Goal: Task Accomplishment & Management: Manage account settings

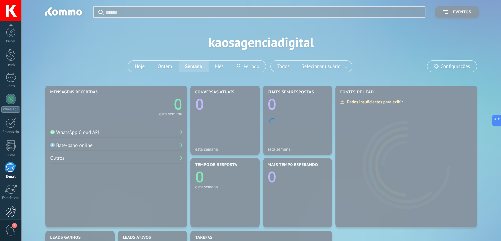
scroll to position [33, 0]
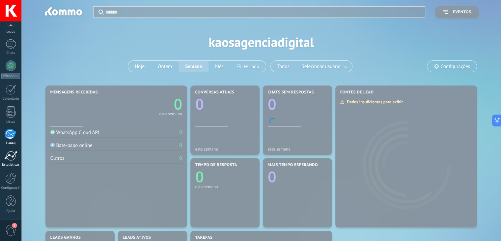
click at [9, 158] on div at bounding box center [10, 156] width 13 height 10
click at [12, 177] on div at bounding box center [10, 178] width 11 height 12
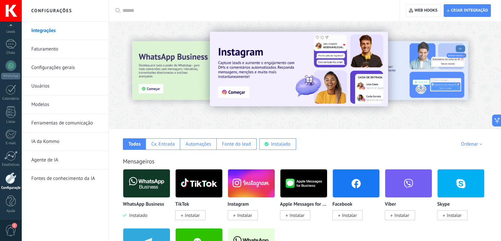
click at [53, 158] on link "Agente de IA" at bounding box center [66, 160] width 71 height 18
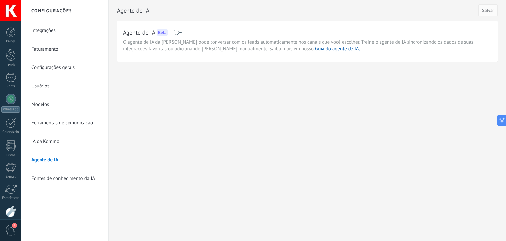
click at [40, 90] on link "Usuários" at bounding box center [66, 86] width 71 height 18
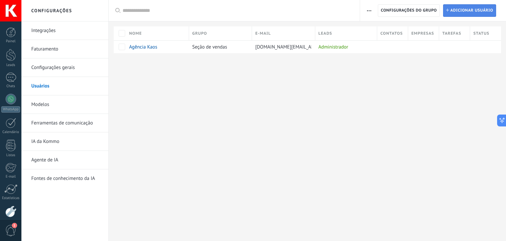
click at [452, 10] on span "Adicionar usuário" at bounding box center [472, 11] width 43 height 12
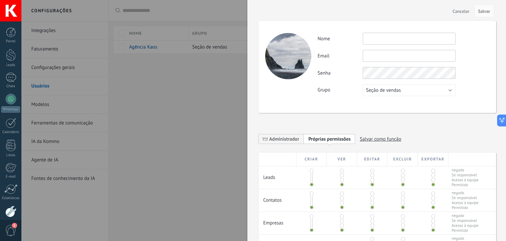
click at [404, 38] on input "text" at bounding box center [409, 39] width 93 height 12
click at [398, 58] on input "text" at bounding box center [409, 56] width 93 height 12
click at [397, 38] on input "*********" at bounding box center [409, 39] width 93 height 12
type input "**********"
click at [398, 55] on input "text" at bounding box center [409, 56] width 93 height 12
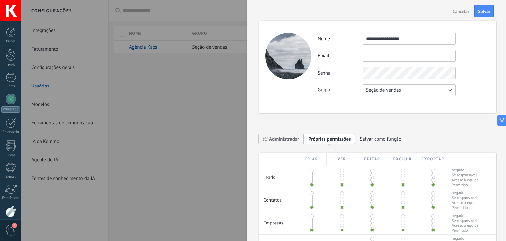
click at [406, 89] on button "Seção de vendas" at bounding box center [409, 90] width 93 height 12
click at [406, 102] on span "Usuários gratuitos" at bounding box center [406, 101] width 95 height 6
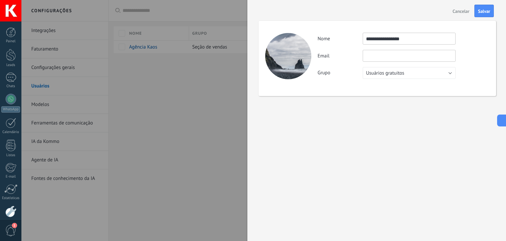
click at [401, 56] on input "text" at bounding box center [409, 56] width 93 height 12
paste input "**********"
type input "**********"
click at [484, 10] on span "Salvar" at bounding box center [484, 11] width 12 height 5
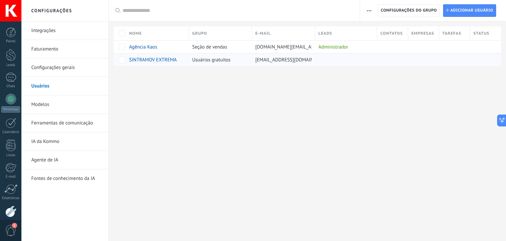
click at [204, 63] on div "Usuários gratuitos" at bounding box center [219, 59] width 60 height 13
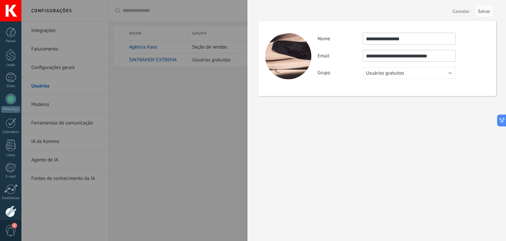
click at [184, 160] on div at bounding box center [253, 120] width 506 height 241
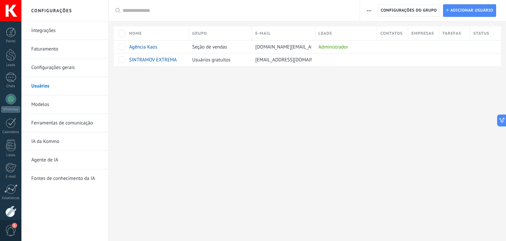
click at [424, 31] on span "Empresas" at bounding box center [423, 33] width 23 height 6
click at [334, 49] on div "Administrador" at bounding box center [345, 47] width 59 height 13
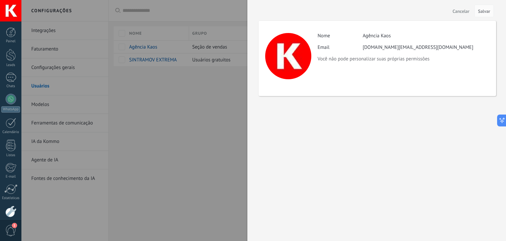
click at [206, 108] on div at bounding box center [253, 120] width 506 height 241
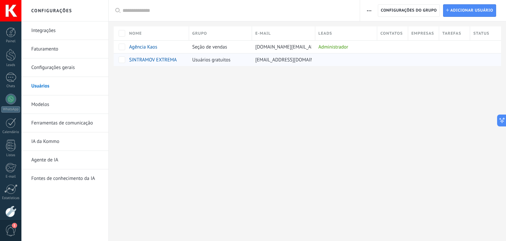
click at [229, 61] on span "Usuários gratuitos" at bounding box center [212, 60] width 38 height 6
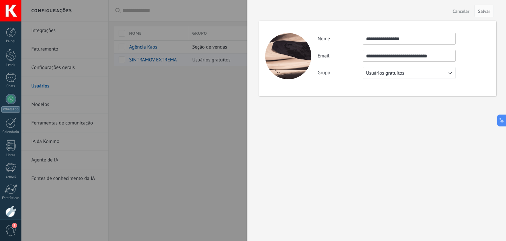
click at [229, 61] on div at bounding box center [253, 120] width 506 height 241
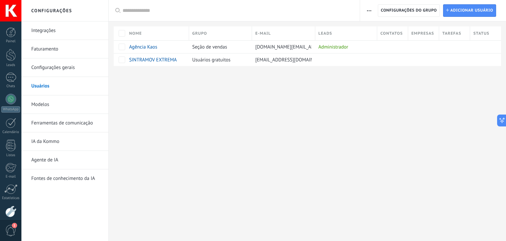
click at [57, 66] on link "Configurações gerais" at bounding box center [66, 67] width 71 height 18
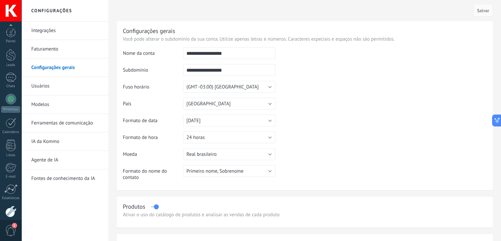
scroll to position [33, 0]
click at [50, 49] on link "Faturamento" at bounding box center [66, 49] width 71 height 18
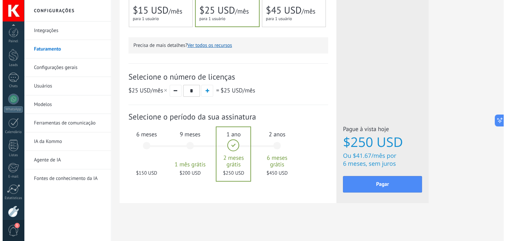
scroll to position [33, 0]
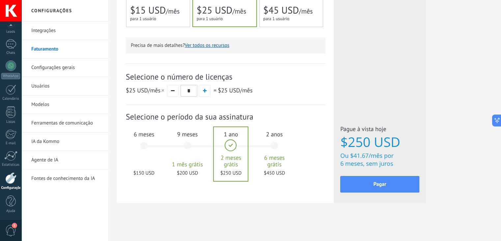
click at [14, 228] on span "1" at bounding box center [10, 231] width 11 height 12
